Goal: Go to known website: Access a specific website the user already knows

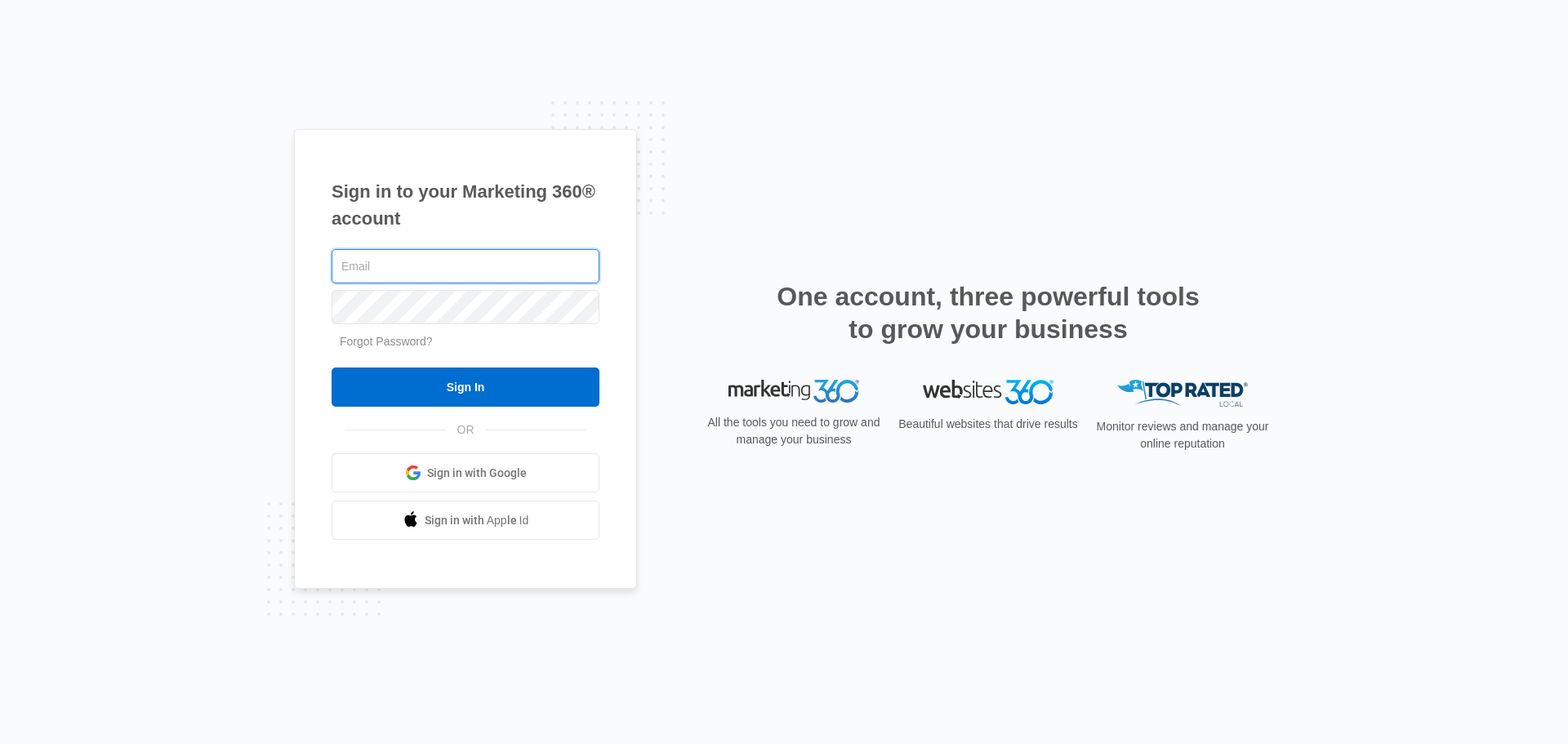
type input "[EMAIL_ADDRESS][DOMAIN_NAME]"
click at [192, 411] on div "Sign in to your Marketing 360® account dpippert@convergencekb.com Forgot Passwo…" at bounding box center [784, 372] width 1568 height 744
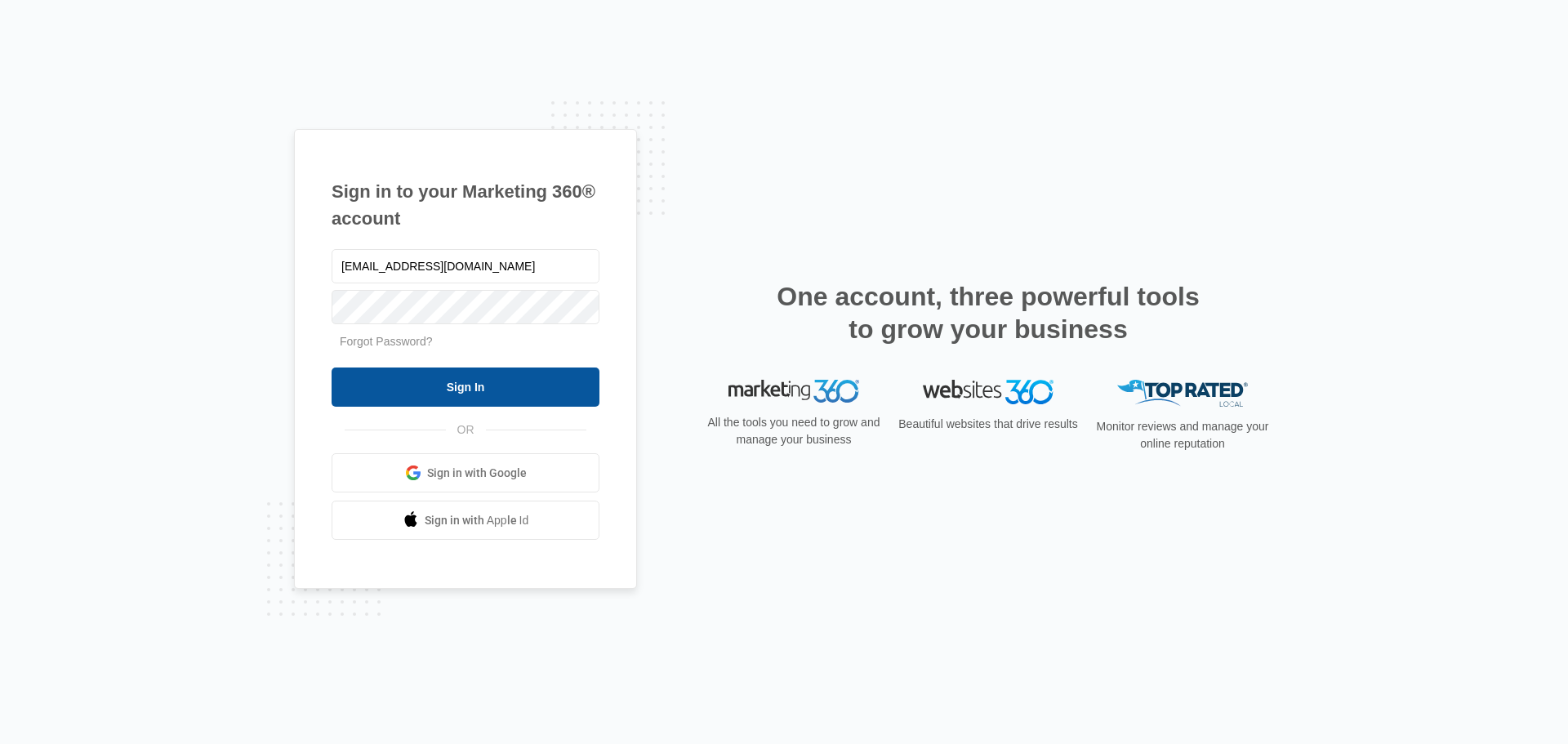
click at [423, 385] on input "Sign In" at bounding box center [466, 386] width 268 height 39
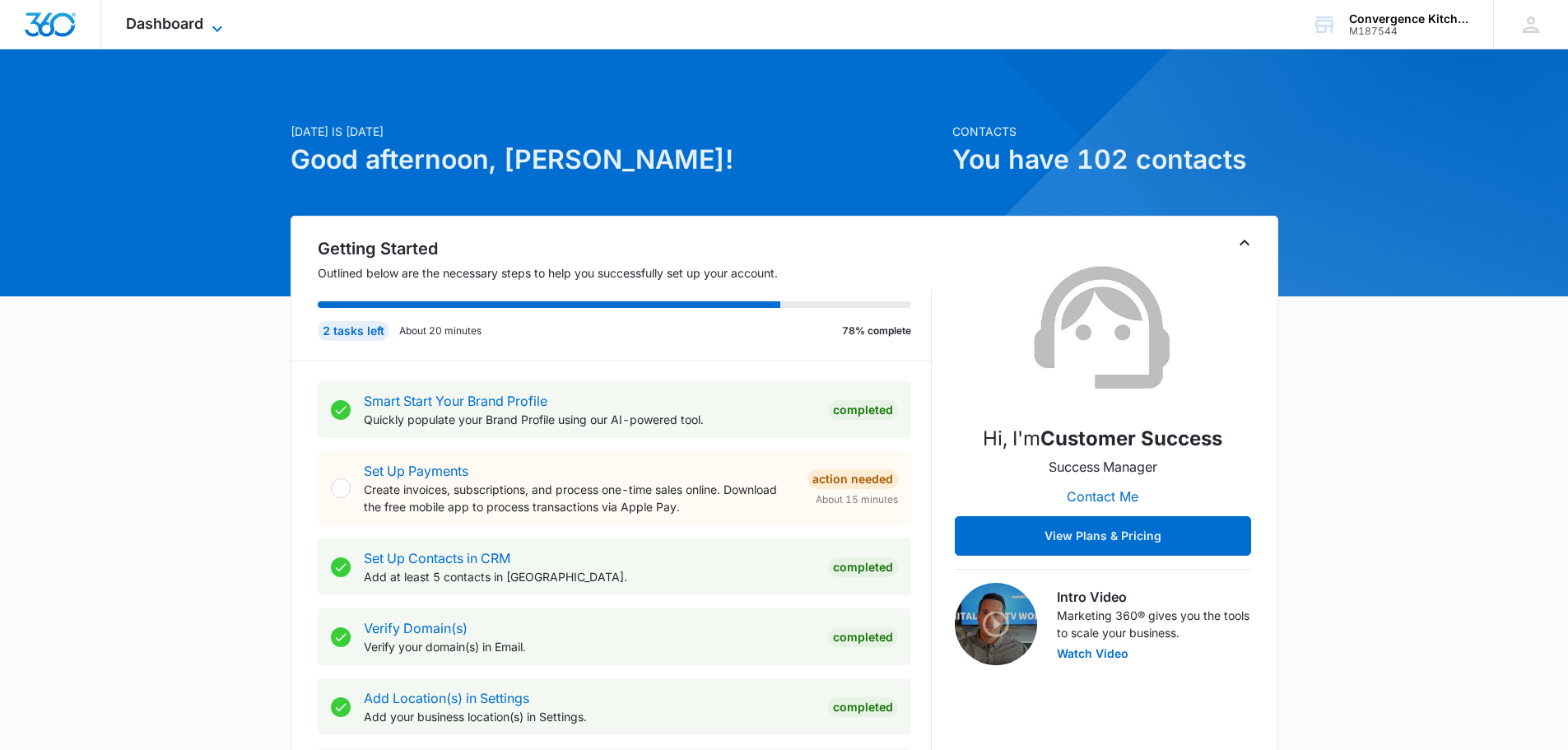
click at [214, 25] on icon at bounding box center [217, 29] width 20 height 20
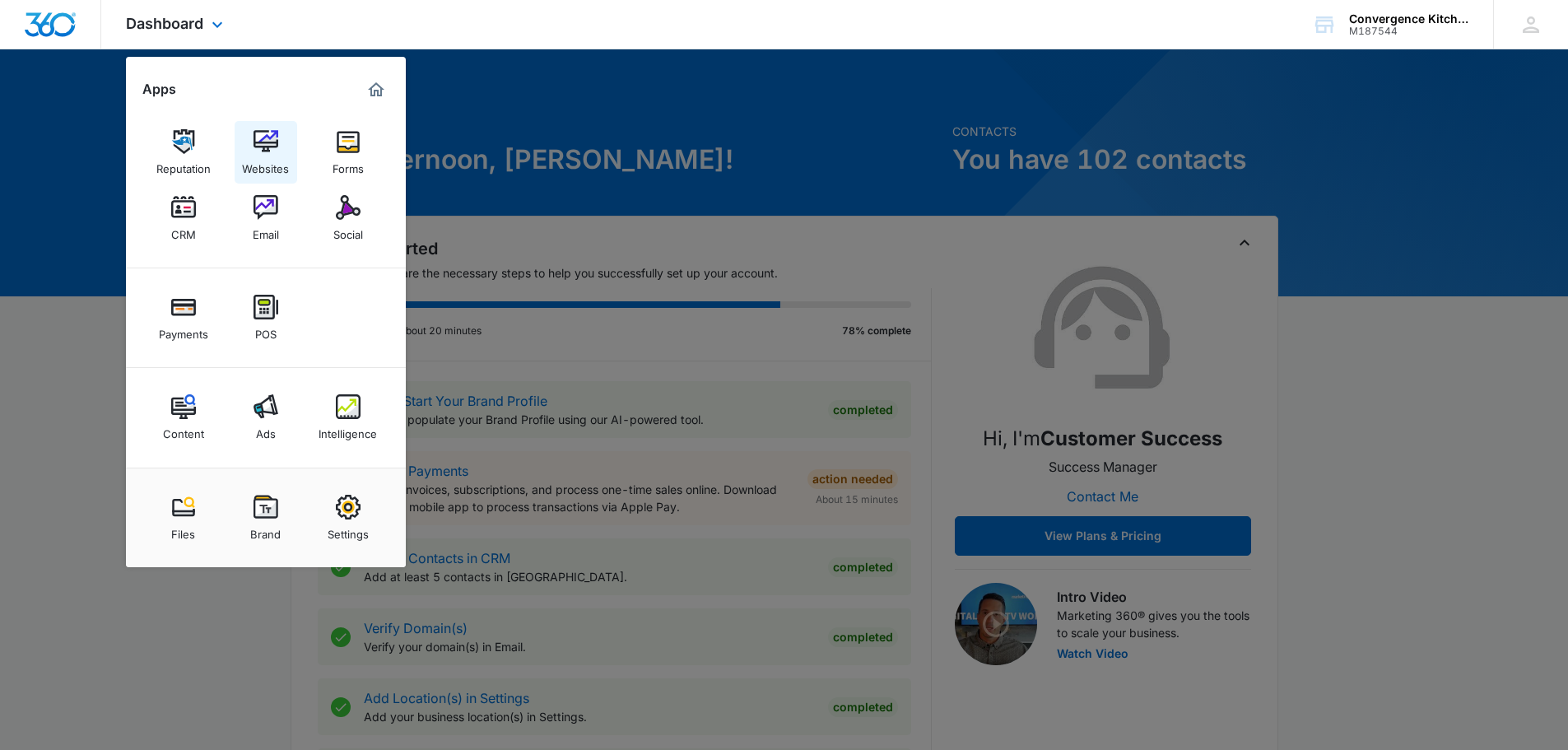
click at [275, 142] on img at bounding box center [266, 141] width 25 height 25
click at [265, 140] on img at bounding box center [266, 141] width 25 height 25
